Goal: Information Seeking & Learning: Learn about a topic

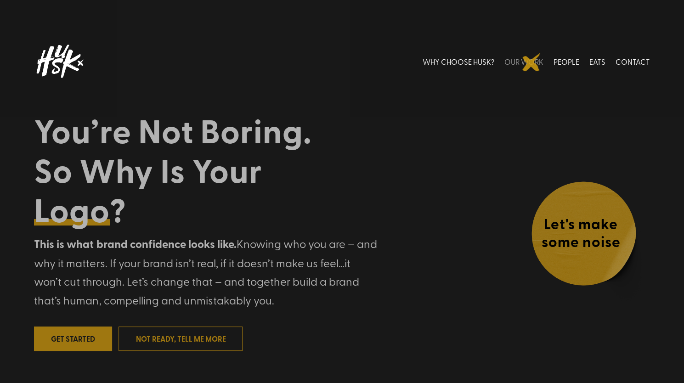
click at [531, 62] on link "OUR WORK" at bounding box center [523, 61] width 39 height 41
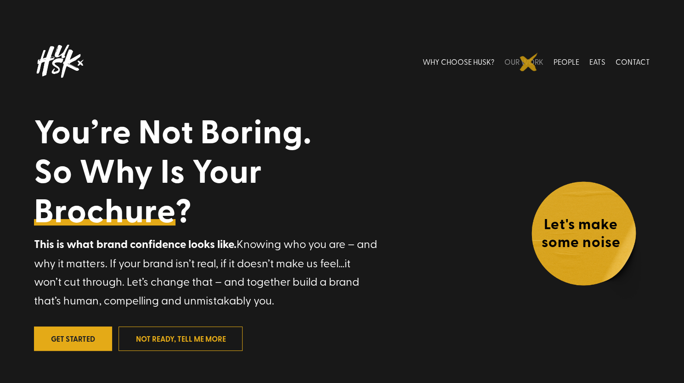
click at [529, 62] on link "OUR WORK" at bounding box center [523, 61] width 39 height 41
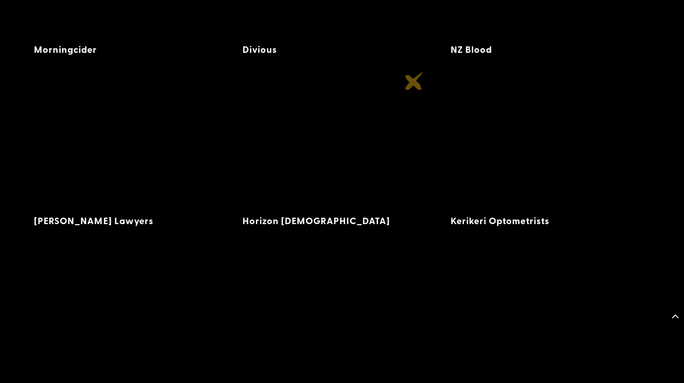
scroll to position [1471, 0]
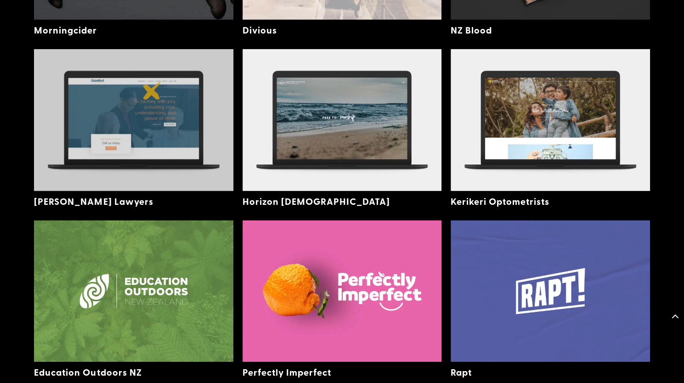
click at [152, 90] on img at bounding box center [133, 120] width 199 height 142
click at [126, 96] on img at bounding box center [133, 120] width 199 height 142
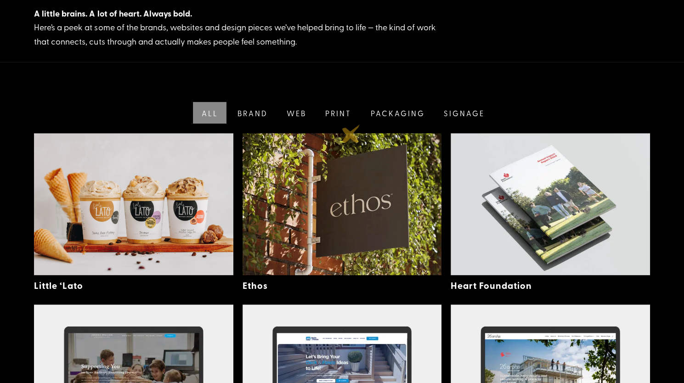
scroll to position [186, 0]
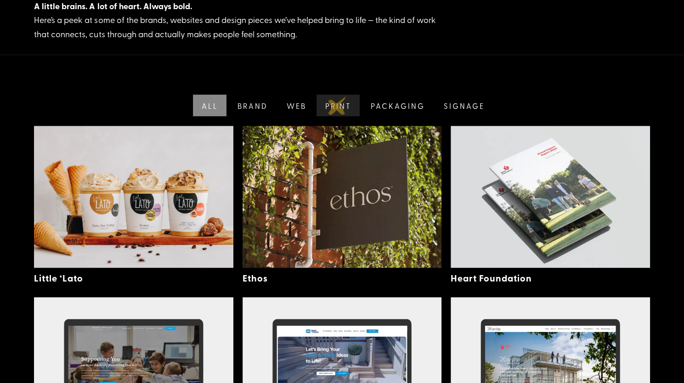
click at [337, 105] on link "Print" at bounding box center [337, 106] width 45 height 22
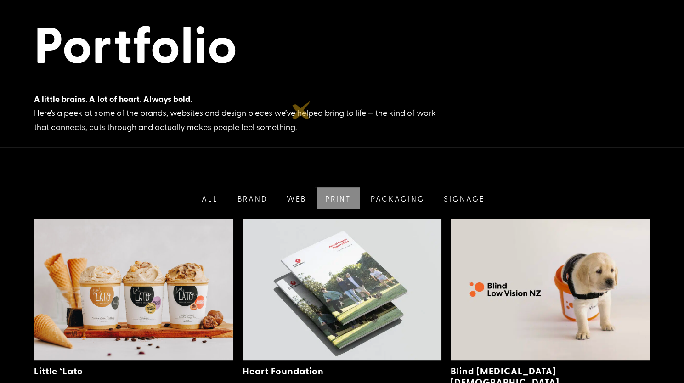
scroll to position [91, 0]
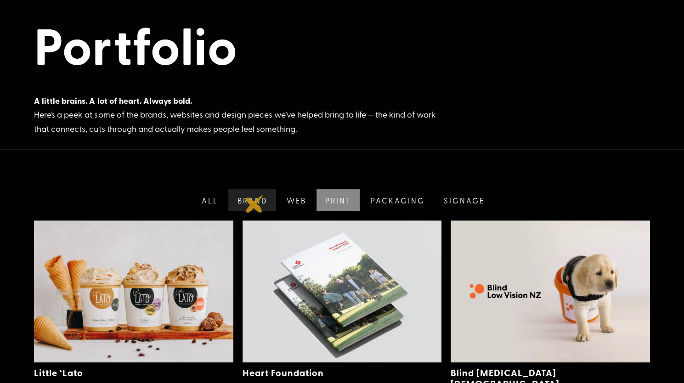
click at [254, 203] on link "Brand" at bounding box center [251, 200] width 50 height 22
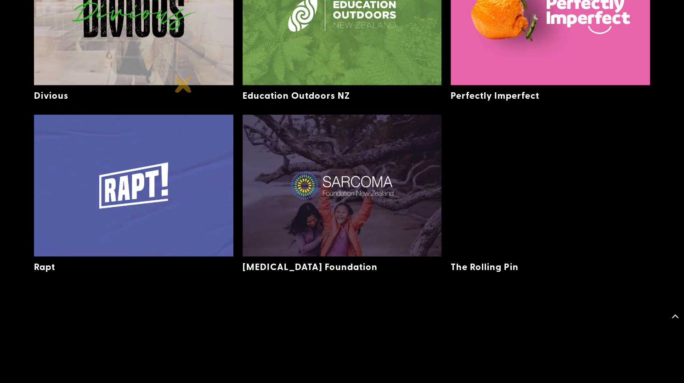
scroll to position [713, 0]
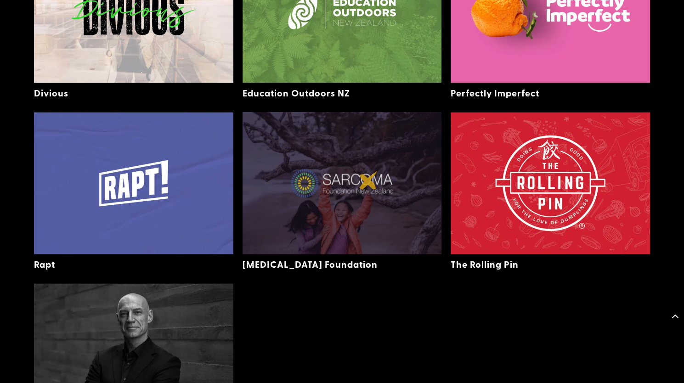
click at [368, 180] on img at bounding box center [341, 183] width 199 height 142
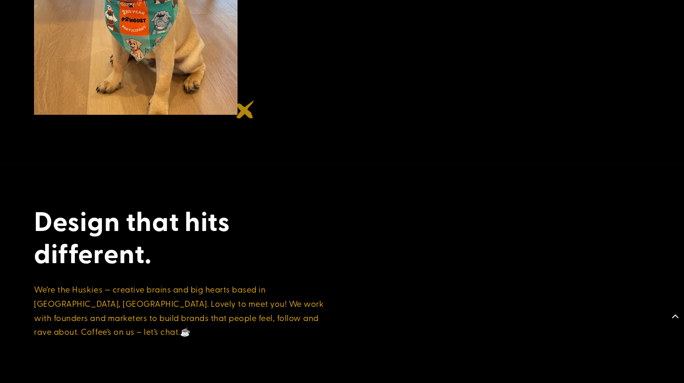
scroll to position [1808, 0]
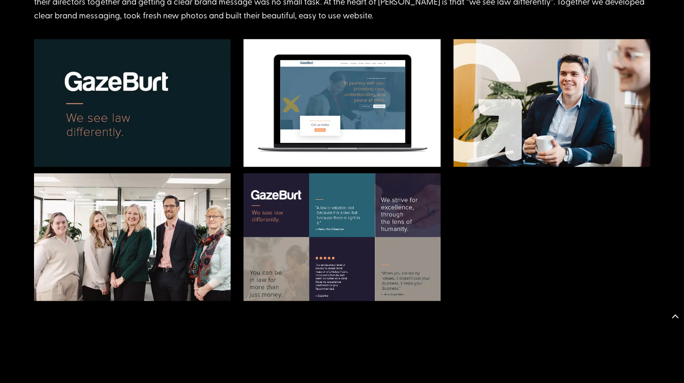
scroll to position [445, 0]
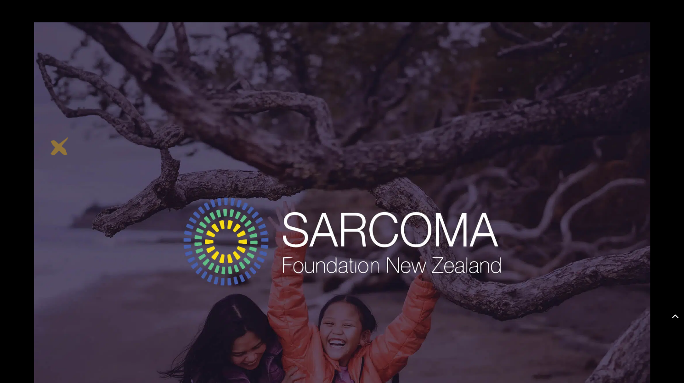
scroll to position [604, 0]
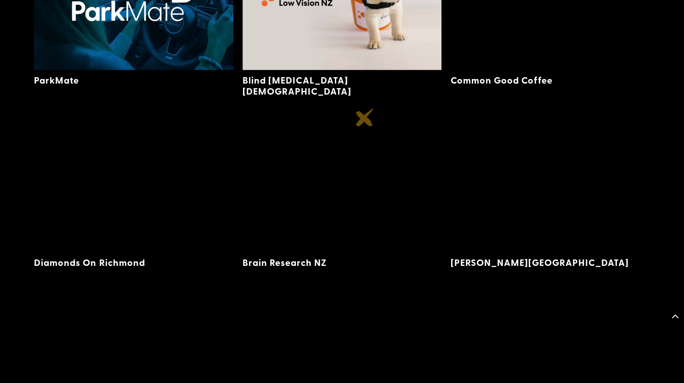
scroll to position [725, 0]
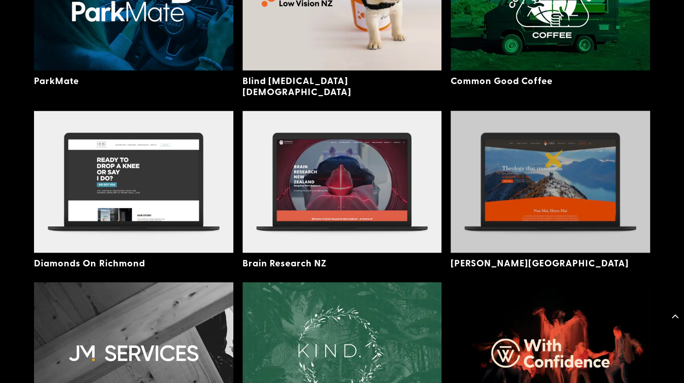
click at [554, 158] on img at bounding box center [549, 182] width 199 height 142
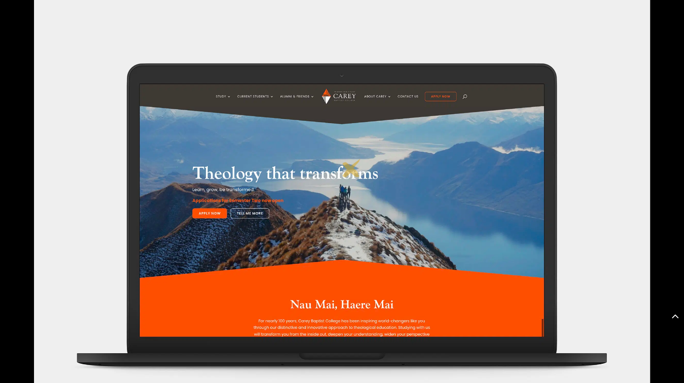
scroll to position [488, 0]
